Goal: Task Accomplishment & Management: Use online tool/utility

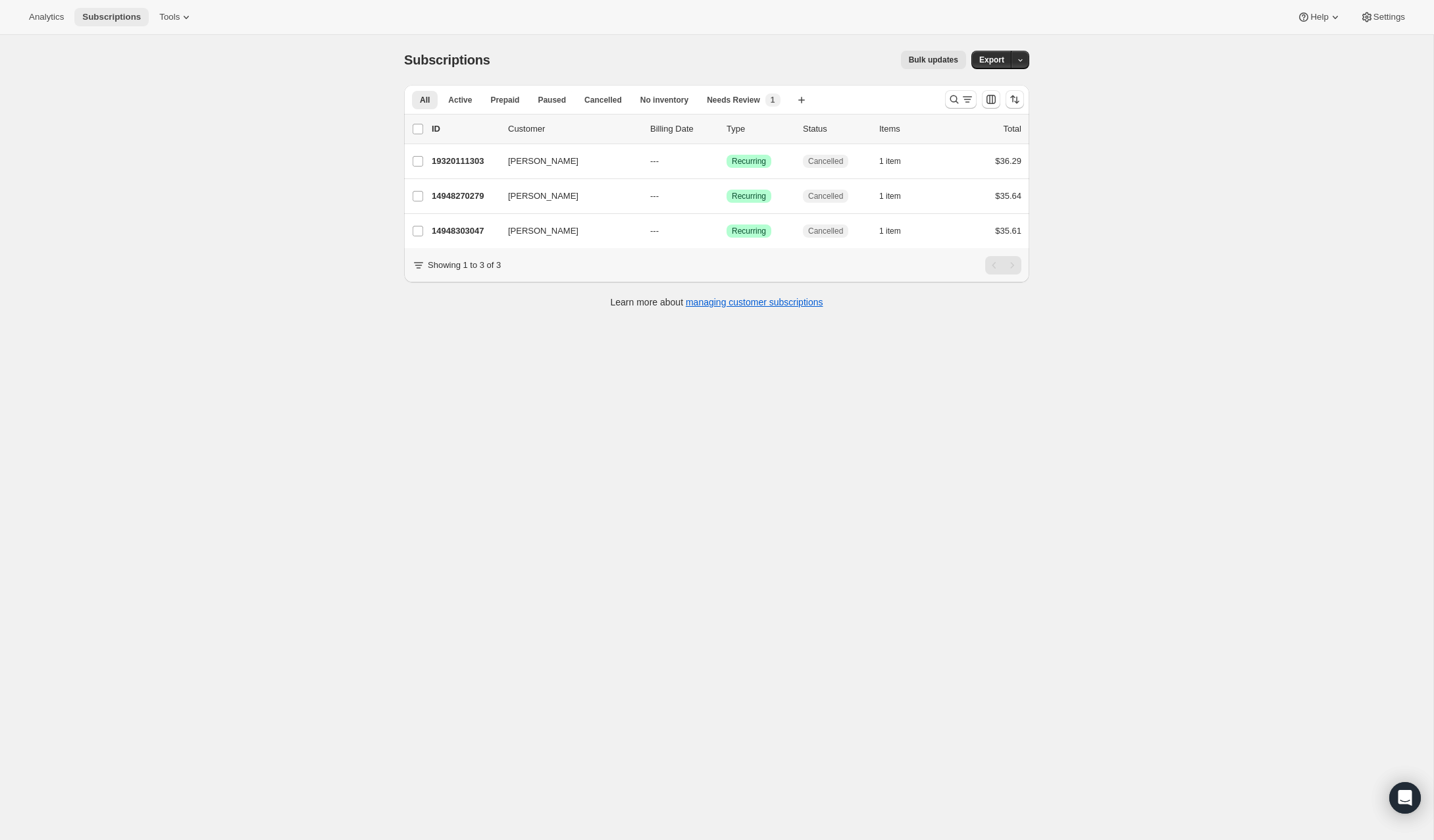
click at [124, 19] on span "Subscriptions" at bounding box center [111, 16] width 59 height 10
click at [172, 21] on span "Tools" at bounding box center [170, 16] width 21 height 10
click at [468, 100] on span "Active" at bounding box center [460, 100] width 24 height 10
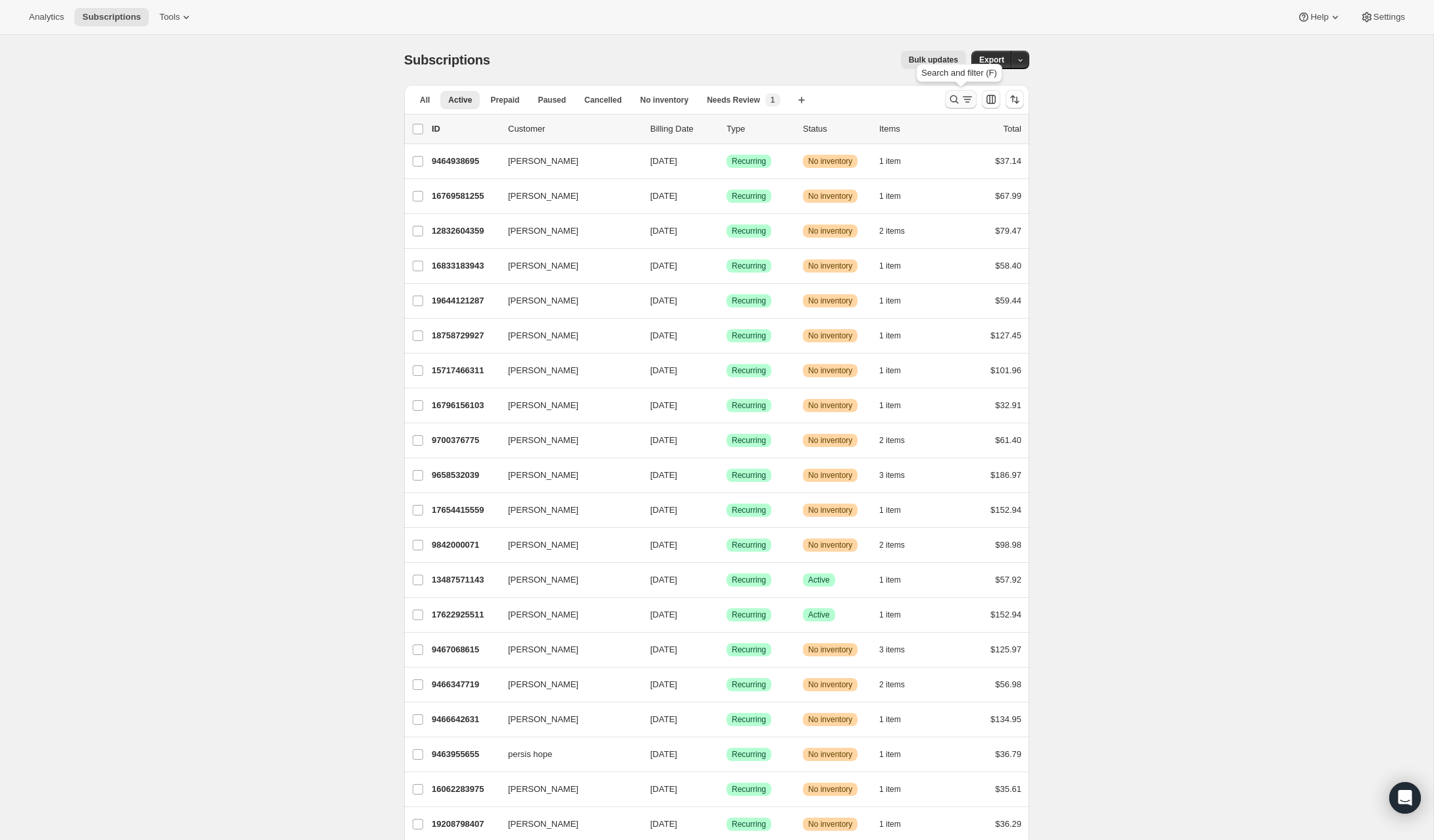
click at [951, 98] on icon "Search and filter results" at bounding box center [954, 99] width 13 height 13
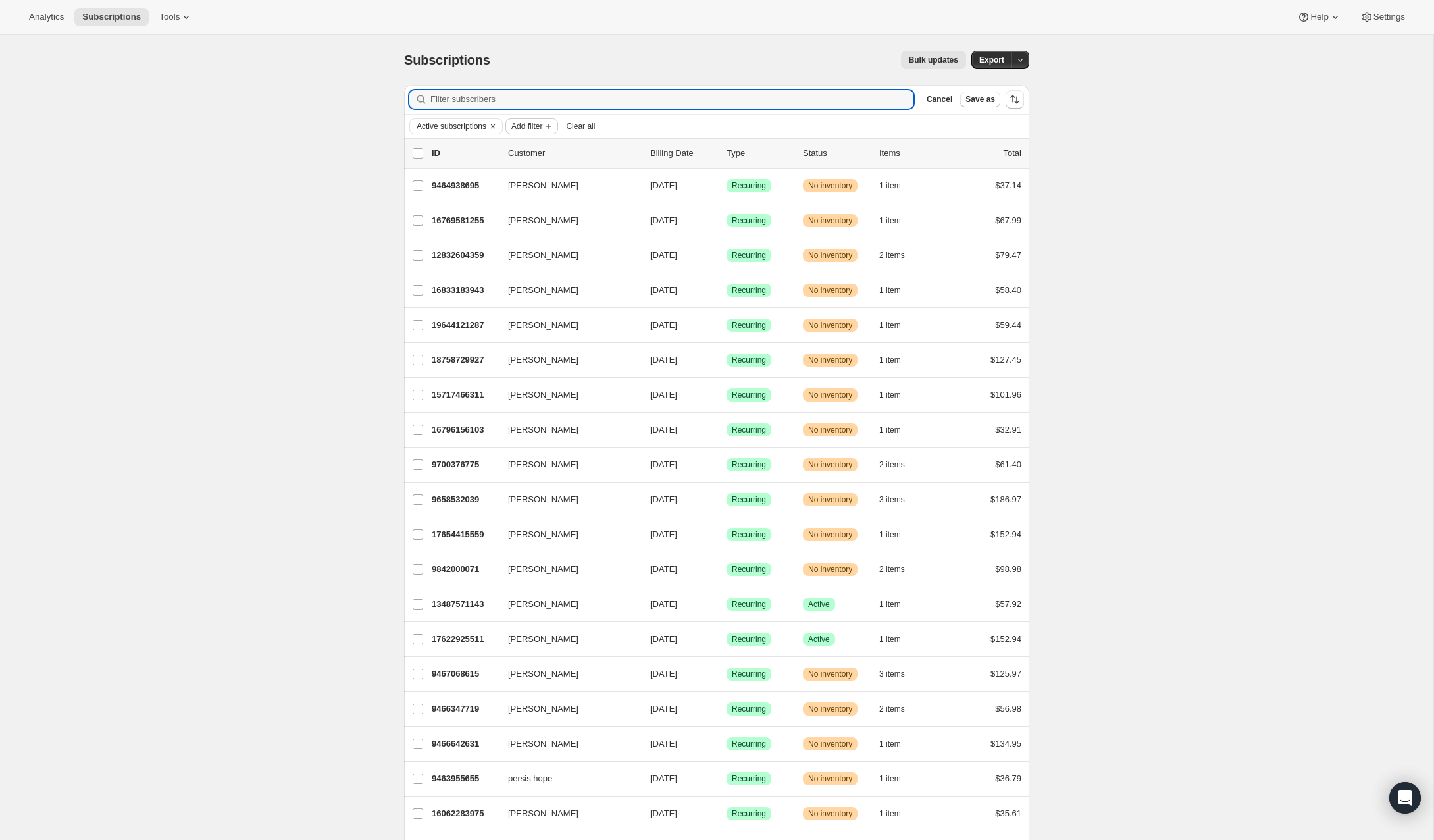
click at [542, 121] on span "Add filter" at bounding box center [526, 126] width 31 height 10
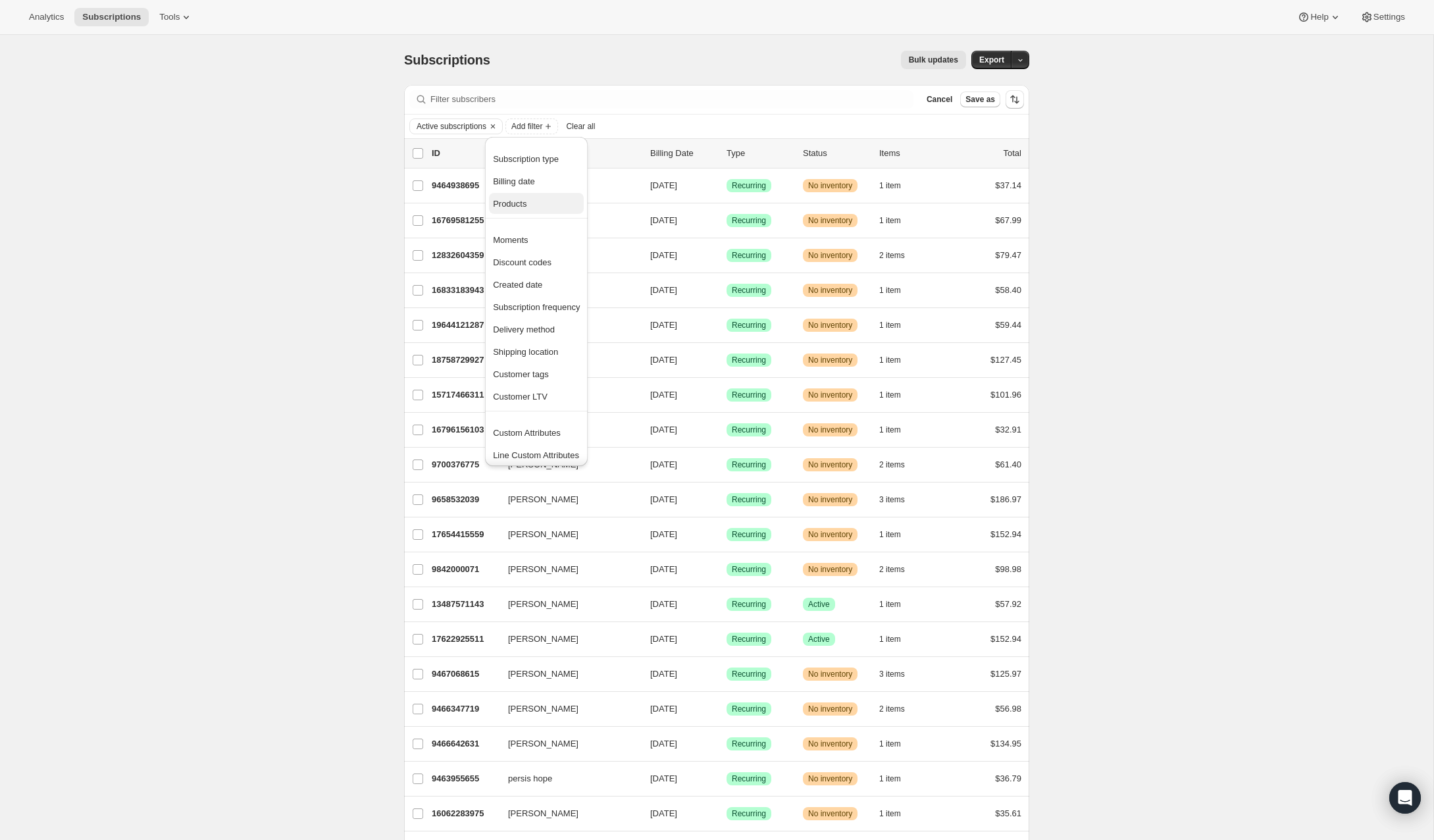
click at [520, 204] on span "Products" at bounding box center [509, 204] width 33 height 10
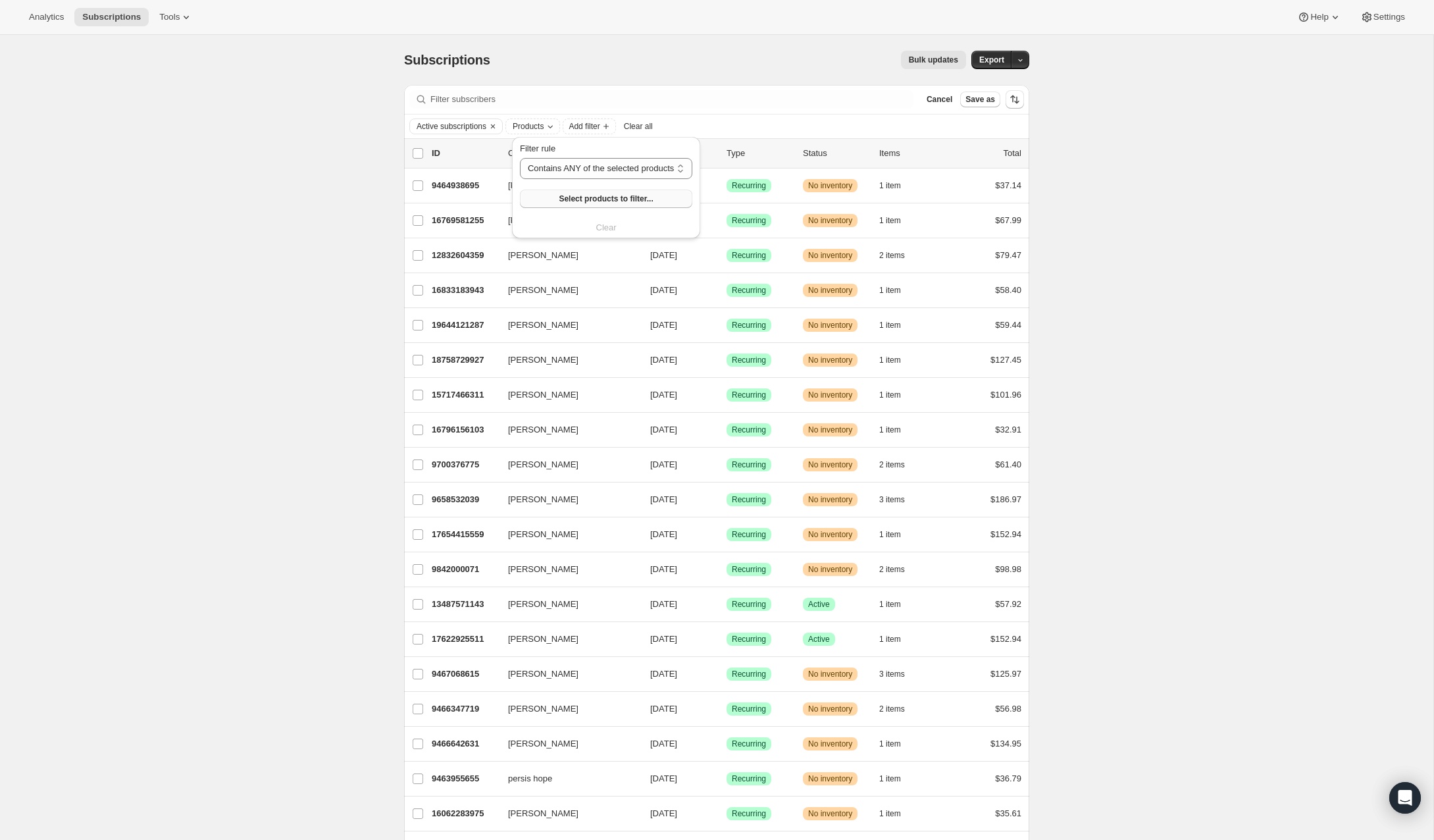
click at [617, 202] on span "Select products to filter..." at bounding box center [606, 198] width 94 height 10
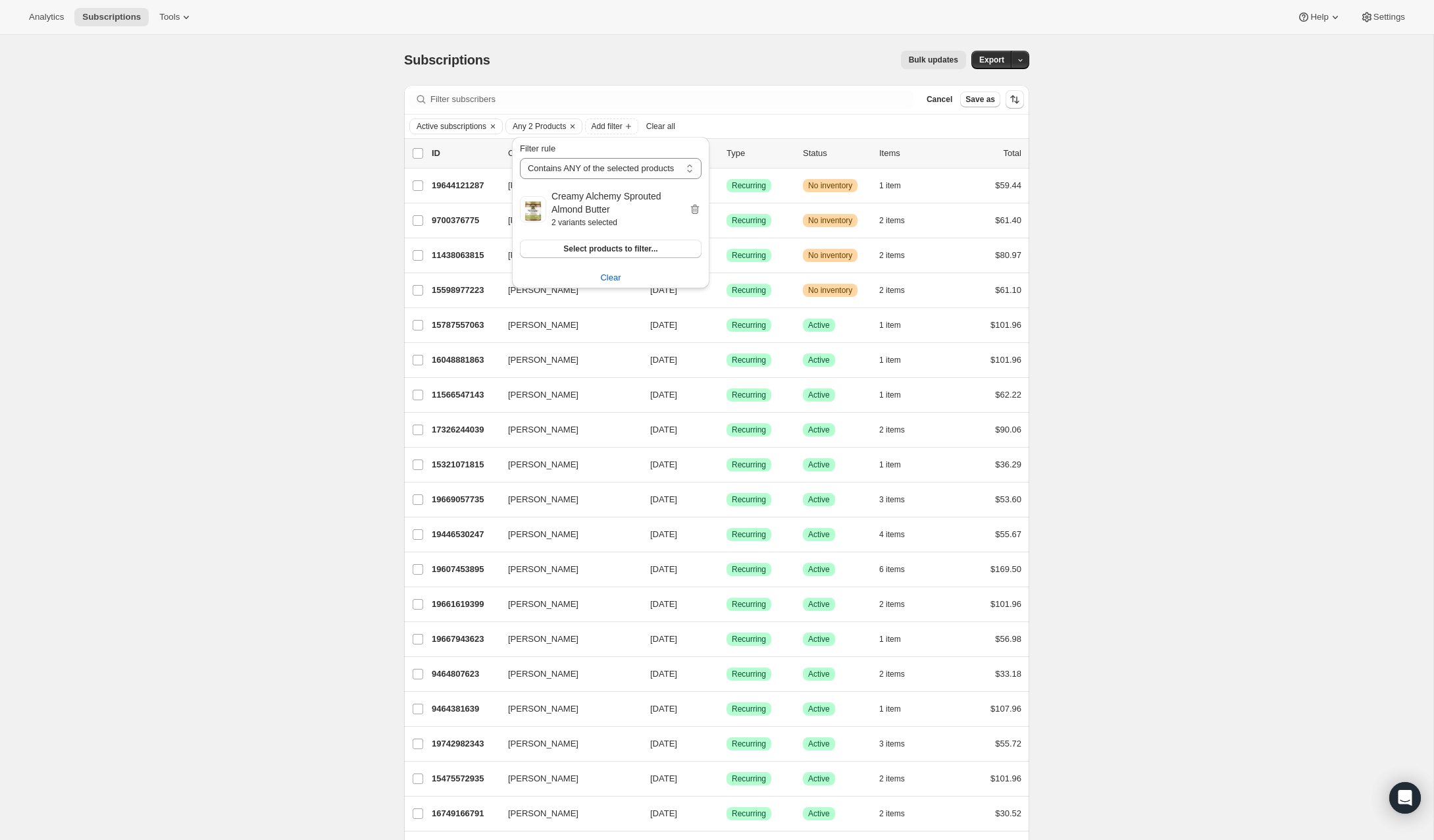
click at [329, 282] on div "Subscriptions. This page is ready Subscriptions Bulk updates More actions Bulk …" at bounding box center [716, 556] width 1433 height 1044
